Goal: Task Accomplishment & Management: Use online tool/utility

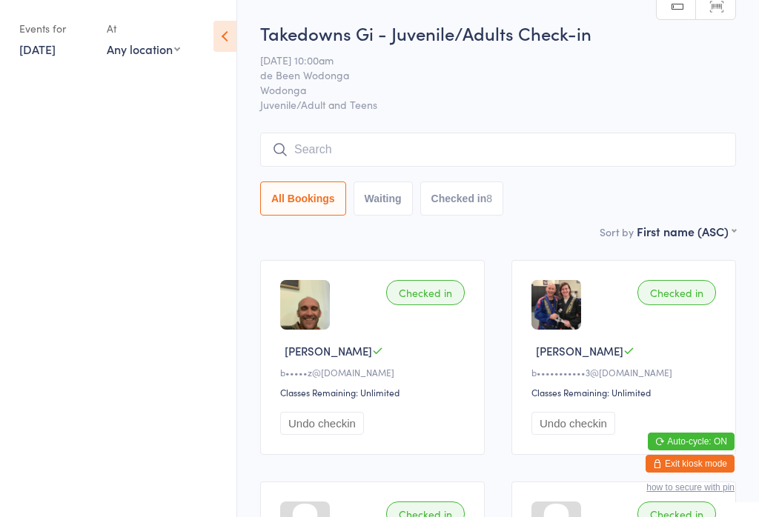
scroll to position [56, 0]
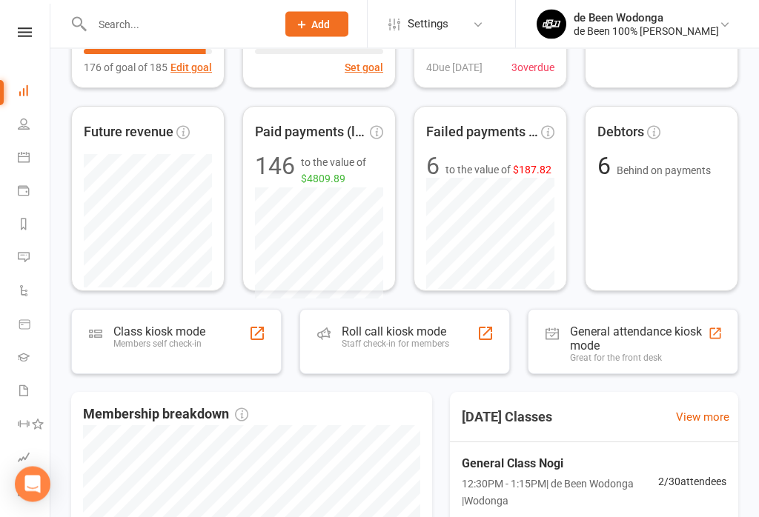
scroll to position [219, 0]
click at [265, 338] on div at bounding box center [257, 334] width 18 height 18
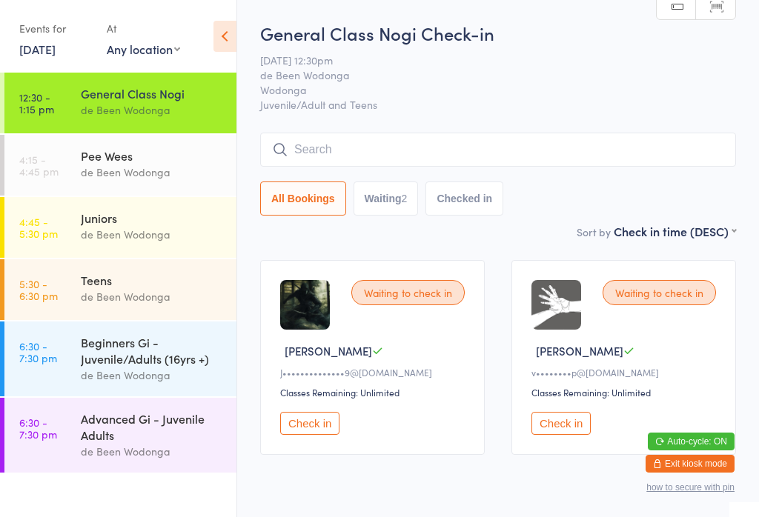
click at [315, 434] on button "Check in" at bounding box center [309, 423] width 59 height 23
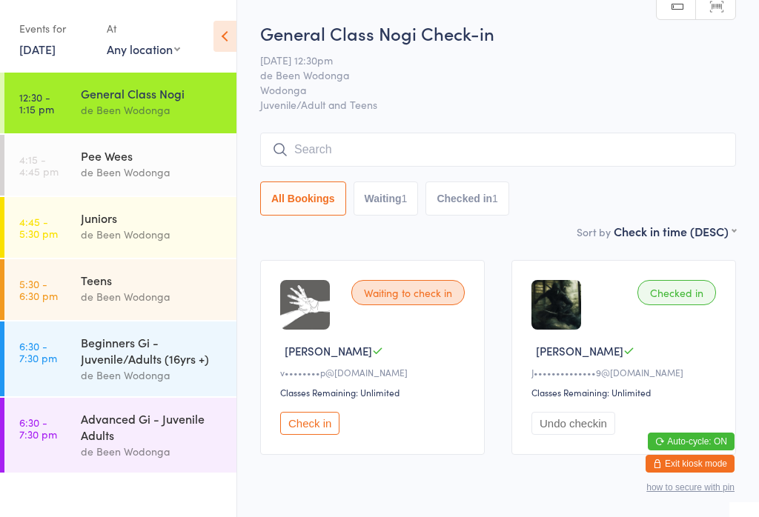
click at [310, 435] on button "Check in" at bounding box center [309, 423] width 59 height 23
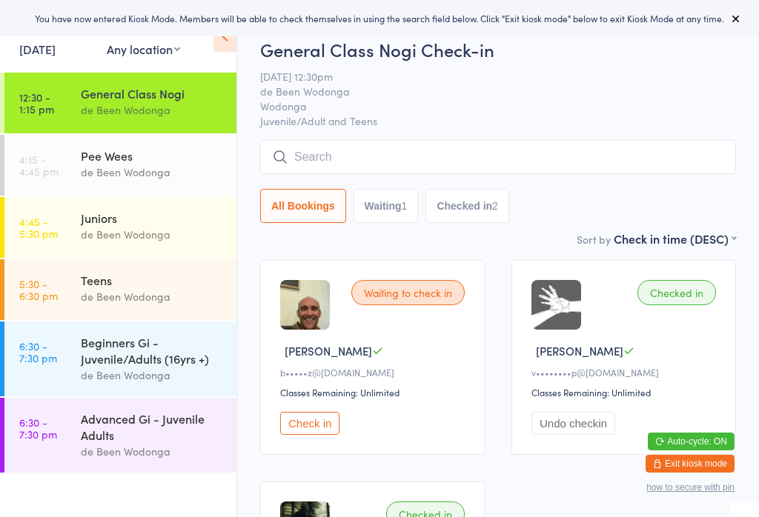
click at [296, 435] on button "Check in" at bounding box center [309, 423] width 59 height 23
